Goal: Communication & Community: Answer question/provide support

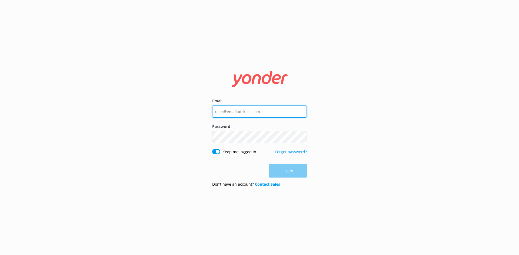
type input "reservations@therees.co.nz"
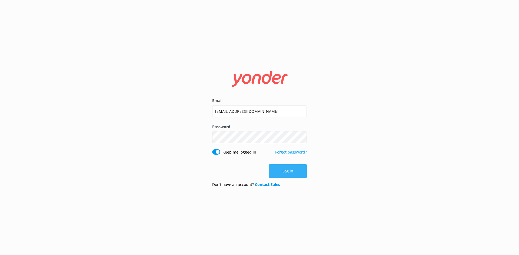
click at [290, 174] on div "Log in" at bounding box center [259, 172] width 95 height 14
click at [290, 174] on button "Log in" at bounding box center [288, 172] width 38 height 14
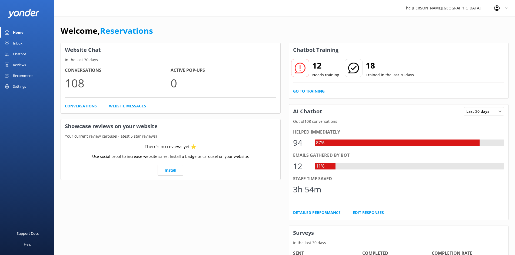
click at [18, 43] on div "Inbox" at bounding box center [17, 43] width 9 height 11
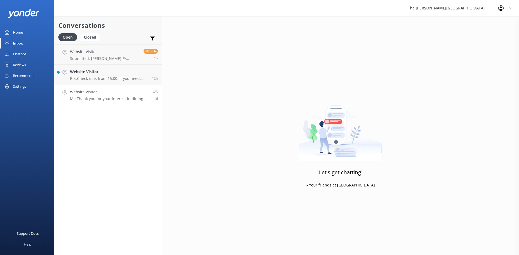
click at [104, 98] on p "Me: Thank you for your interest in dining with us at True South Dining Room. Wh…" at bounding box center [109, 98] width 79 height 5
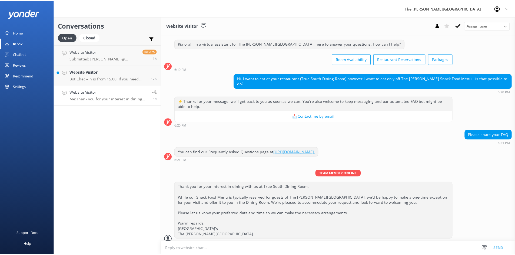
scroll to position [16, 0]
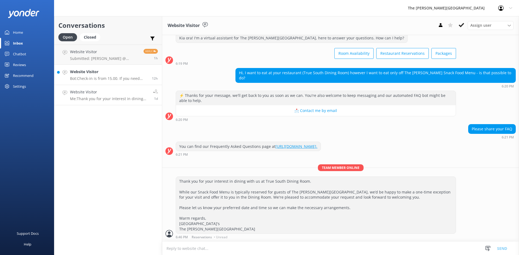
click at [88, 72] on h4 "Website Visitor" at bounding box center [109, 72] width 78 height 6
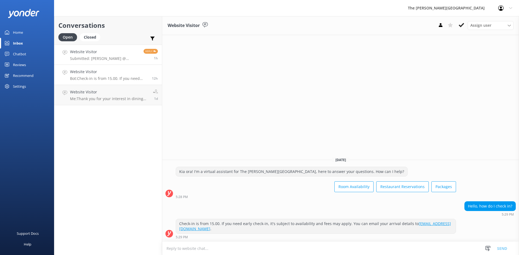
click at [108, 52] on h4 "Website Visitor" at bounding box center [104, 52] width 69 height 6
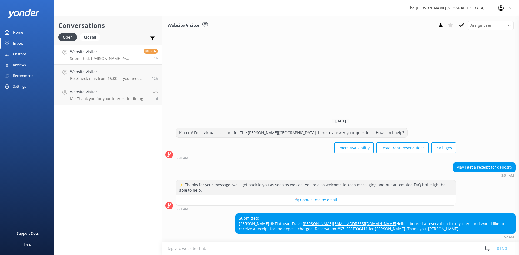
click at [19, 33] on div "Home" at bounding box center [18, 32] width 10 height 11
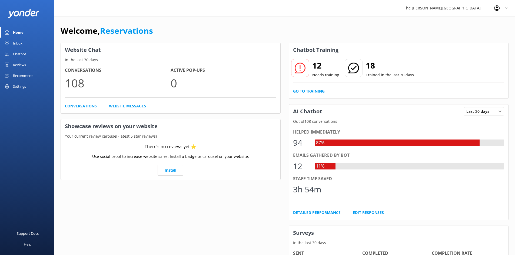
click at [123, 106] on link "Website Messages" at bounding box center [127, 106] width 37 height 6
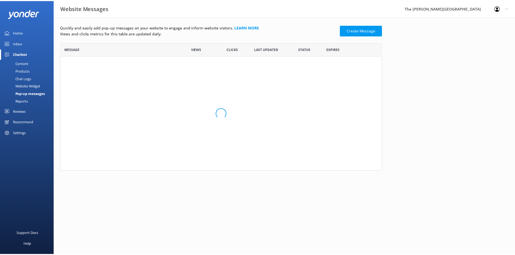
scroll to position [4, 4]
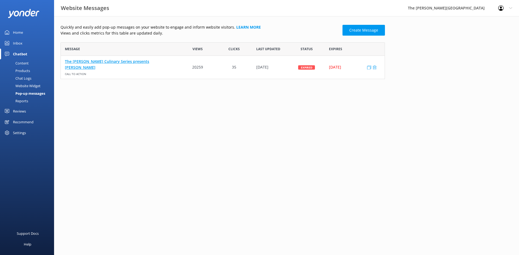
click at [118, 64] on link "The Rees Culinary Series presents Ata Rangi" at bounding box center [120, 64] width 110 height 12
click at [19, 42] on div "Inbox" at bounding box center [17, 43] width 9 height 11
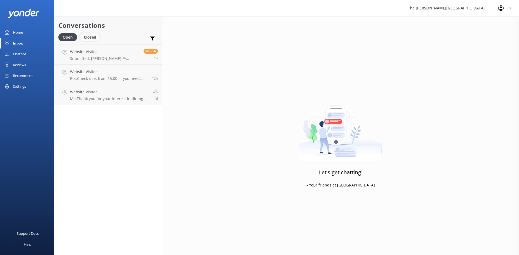
click at [96, 37] on div "Closed" at bounding box center [90, 37] width 21 height 8
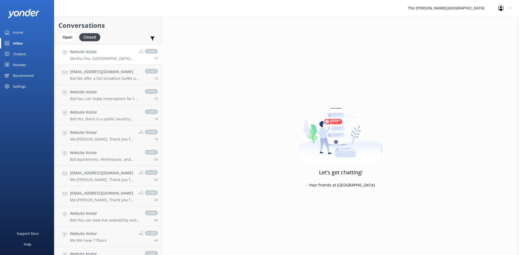
click at [92, 55] on h4 "Website Visitor" at bounding box center [102, 52] width 65 height 6
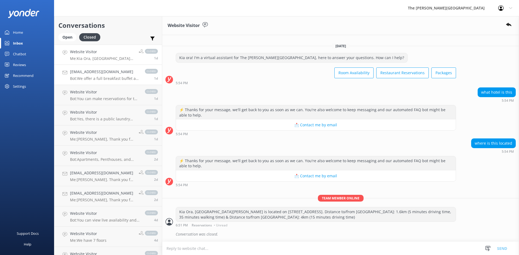
click at [95, 77] on p "Bot: We offer a full breakfast buffet all year around except May and June, wher…" at bounding box center [104, 78] width 69 height 5
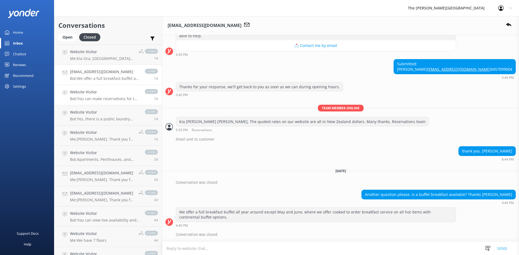
scroll to position [86, 0]
click at [104, 57] on p "Me: Kia Ora, The Rees is located on 377 Frankton Road, Queenstown 9300. Distanc…" at bounding box center [102, 58] width 65 height 5
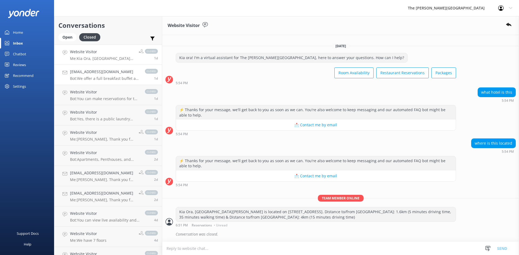
click at [108, 78] on p "Bot: We offer a full breakfast buffet all year around except May and June, wher…" at bounding box center [104, 78] width 69 height 5
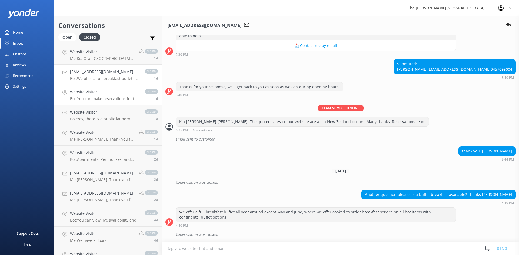
scroll to position [86, 0]
click at [99, 98] on p "Bot: You can make reservations for the True South Dining Room online at https:/…" at bounding box center [104, 98] width 69 height 5
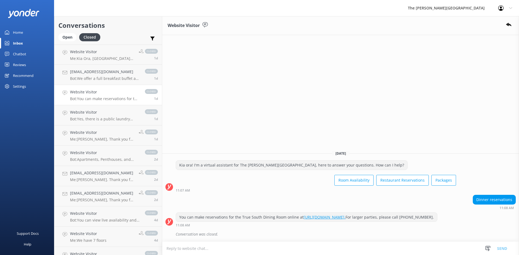
click at [28, 33] on link "Home" at bounding box center [27, 32] width 54 height 11
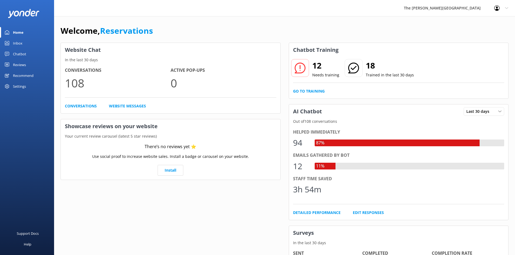
click at [25, 55] on div "Chatbot" at bounding box center [19, 54] width 13 height 11
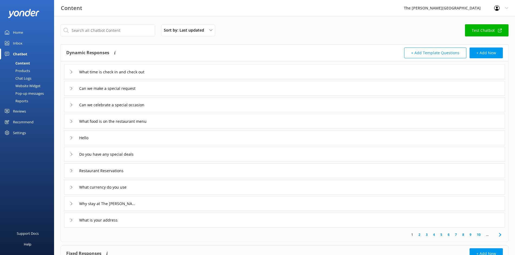
click at [18, 40] on div "Inbox" at bounding box center [17, 43] width 9 height 11
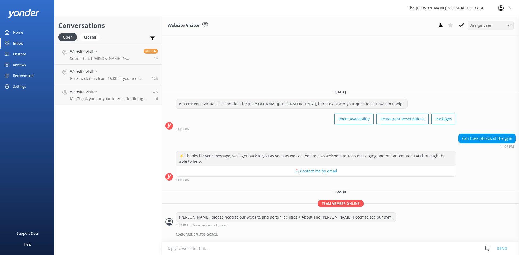
click at [498, 25] on div "Assign user" at bounding box center [490, 25] width 43 height 6
click at [486, 69] on div "Reservations" at bounding box center [480, 69] width 20 height 5
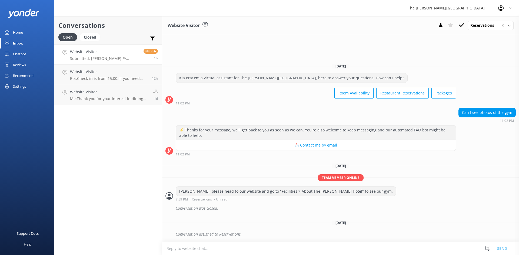
click at [103, 58] on p "Submitted: [PERSON_NAME] @ Flathead Travel [PERSON_NAME][EMAIL_ADDRESS][DOMAIN_…" at bounding box center [104, 58] width 69 height 5
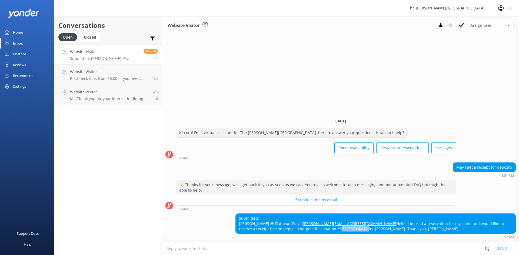
drag, startPoint x: 470, startPoint y: 224, endPoint x: 442, endPoint y: 223, distance: 27.3
click at [442, 223] on div "Submitted: [PERSON_NAME] @ Flathead Travel [PERSON_NAME][EMAIL_ADDRESS][DOMAIN_…" at bounding box center [376, 224] width 280 height 20
copy div "67153SF000411"
drag, startPoint x: 290, startPoint y: 220, endPoint x: 241, endPoint y: 220, distance: 49.4
click at [238, 218] on div "Submitted: [PERSON_NAME] @ Flathead Travel [PERSON_NAME][EMAIL_ADDRESS][DOMAIN_…" at bounding box center [376, 224] width 280 height 20
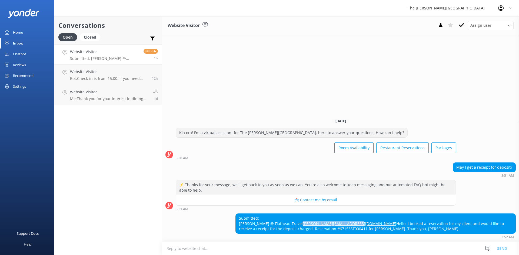
copy link "[PERSON_NAME][EMAIL_ADDRESS][DOMAIN_NAME]"
click at [214, 246] on textarea at bounding box center [340, 248] width 357 height 13
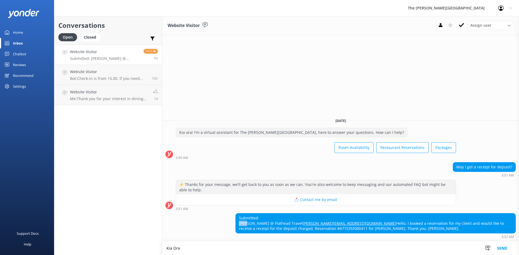
drag, startPoint x: 246, startPoint y: 214, endPoint x: 232, endPoint y: 213, distance: 13.3
click at [232, 213] on div "Submitted: [PERSON_NAME] @ Flathead Travel [PERSON_NAME][EMAIL_ADDRESS][DOMAIN_…" at bounding box center [340, 225] width 357 height 25
copy div "[PERSON_NAME]"
click at [193, 246] on textarea "Kia Ora" at bounding box center [340, 249] width 357 height 14
paste textarea "[PERSON_NAME]"
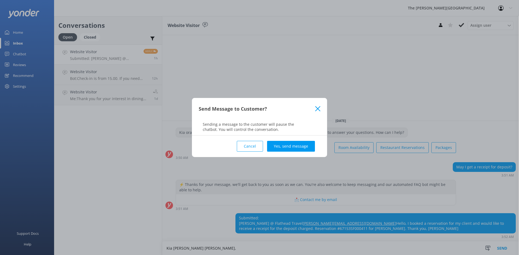
click at [319, 109] on icon at bounding box center [317, 108] width 5 height 5
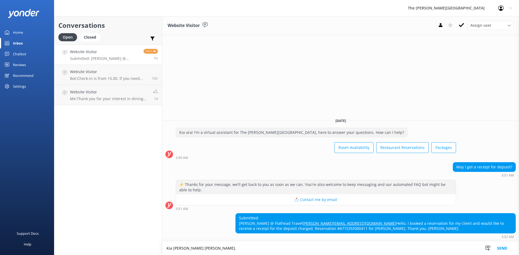
click at [189, 246] on textarea "Kia [PERSON_NAME] [PERSON_NAME]," at bounding box center [340, 249] width 357 height 14
click at [198, 246] on textarea "Kia [PERSON_NAME] [PERSON_NAME]," at bounding box center [340, 249] width 357 height 14
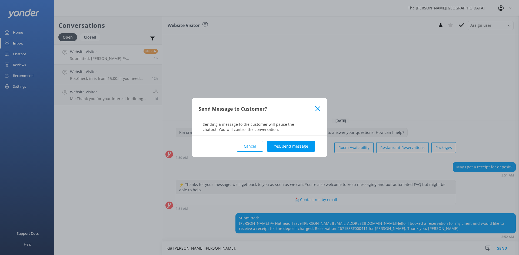
click at [317, 108] on icon at bounding box center [317, 108] width 5 height 5
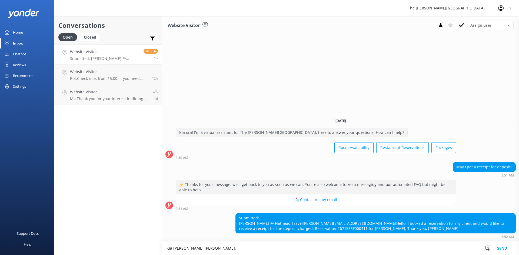
click at [193, 246] on textarea "Kia [PERSON_NAME] [PERSON_NAME]," at bounding box center [340, 249] width 357 height 14
click at [195, 246] on textarea "Kia [PERSON_NAME] [PERSON_NAME]," at bounding box center [340, 249] width 357 height 14
click at [196, 246] on textarea "Kia [PERSON_NAME] [PERSON_NAME]," at bounding box center [340, 249] width 357 height 14
click at [310, 246] on textarea "Kia [PERSON_NAME] [PERSON_NAME], Thank you for your message, Wi will send you t…" at bounding box center [340, 249] width 357 height 14
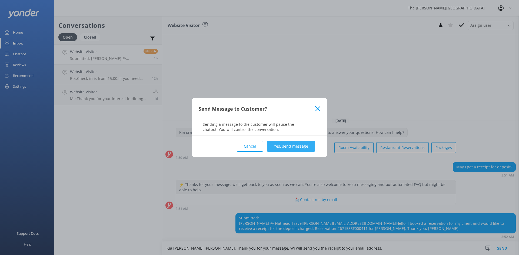
type textarea "Kia [PERSON_NAME] [PERSON_NAME], Thank you for your message, Wi will send you t…"
click at [277, 146] on button "Yes, send message" at bounding box center [291, 146] width 48 height 11
